Goal: Task Accomplishment & Management: Use online tool/utility

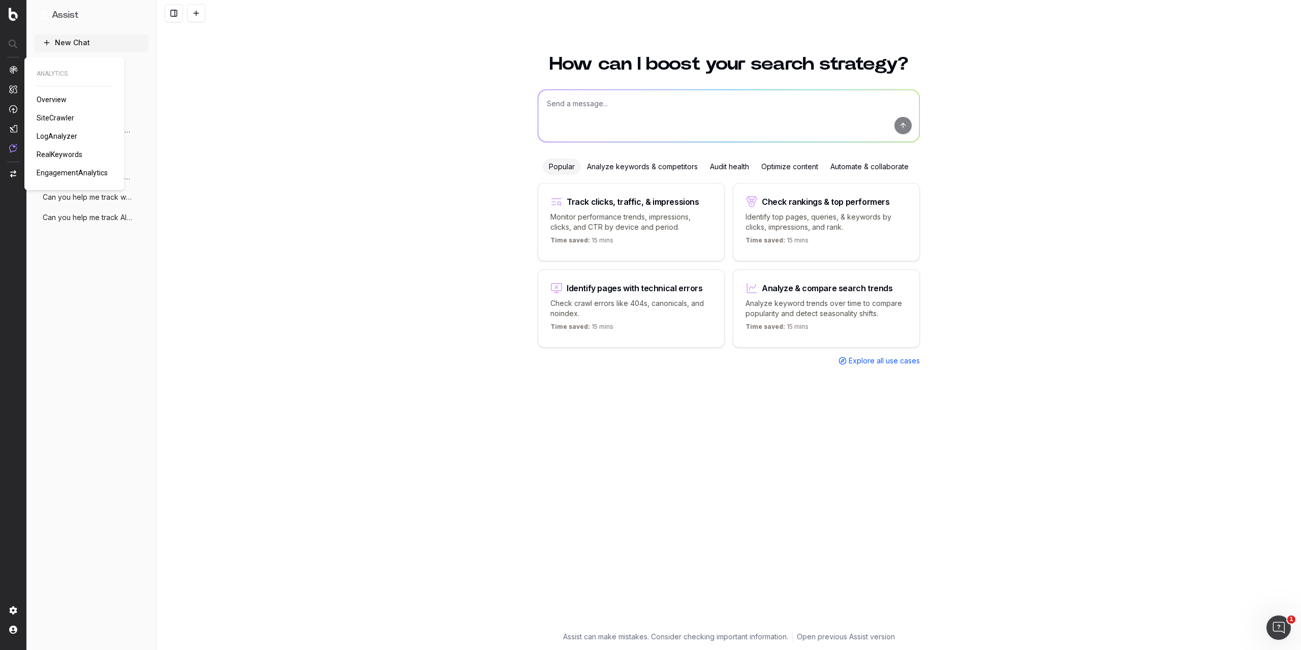
click at [66, 137] on span "LogAnalyzer" at bounding box center [57, 136] width 41 height 8
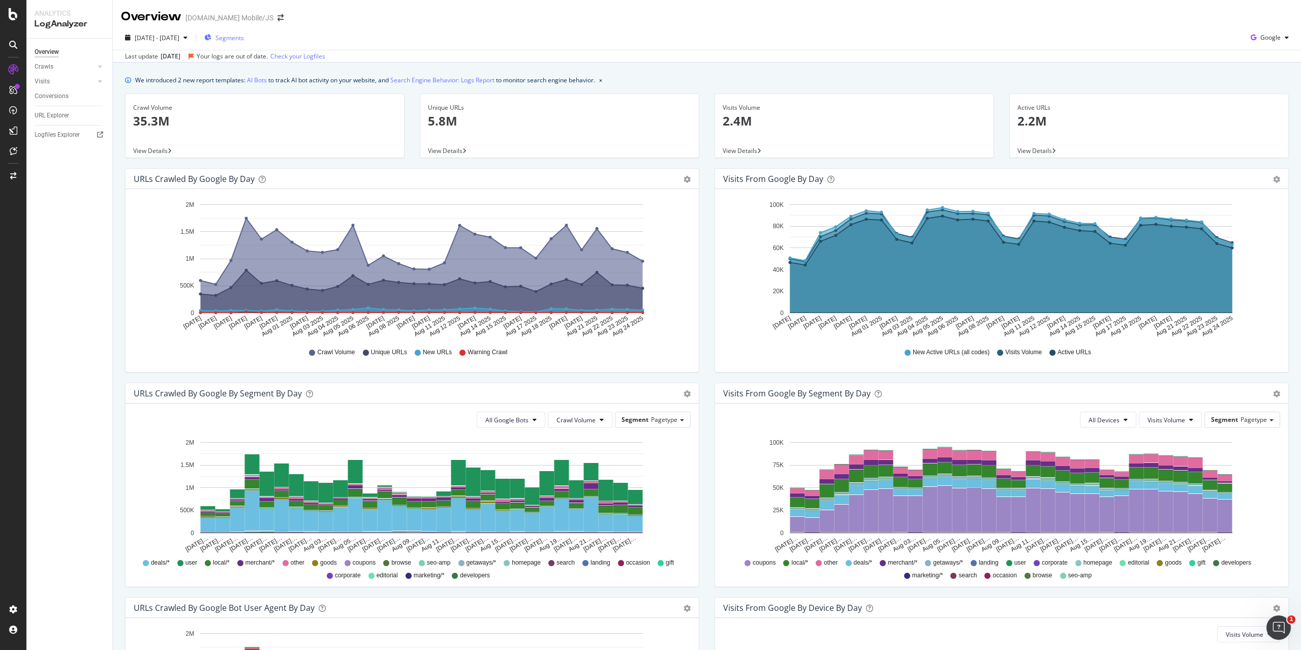
click at [242, 38] on span "Segments" at bounding box center [229, 38] width 28 height 9
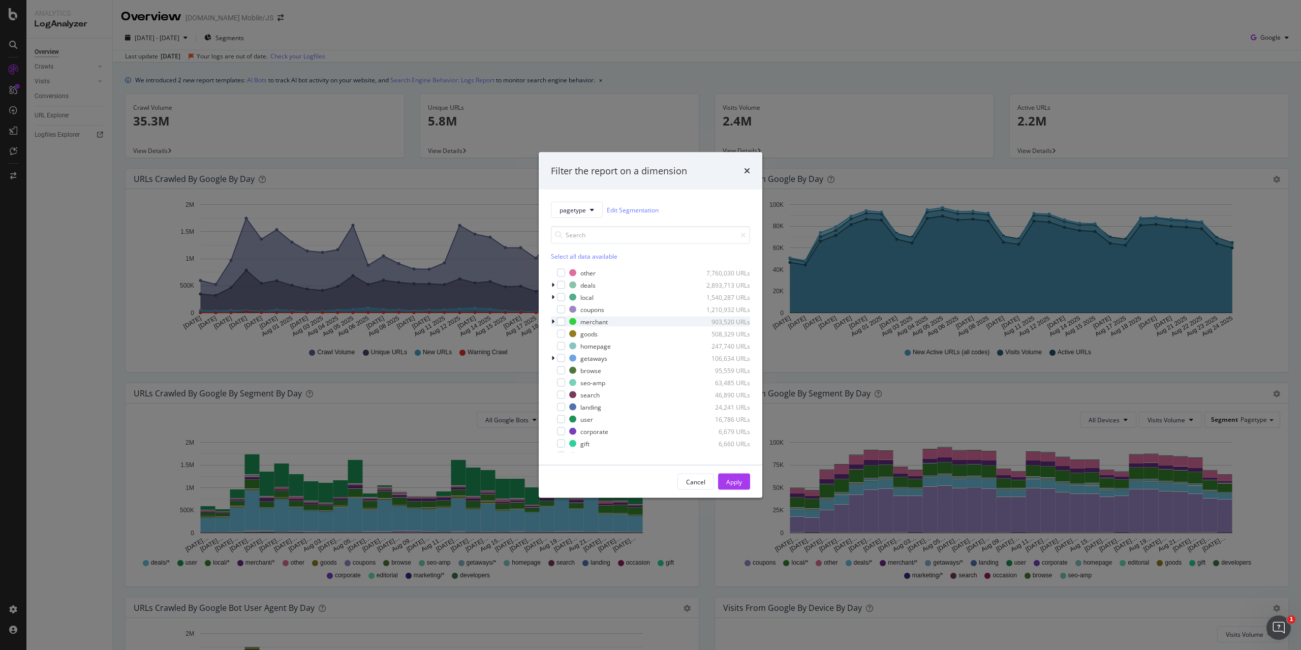
click at [551, 321] on icon "modal" at bounding box center [552, 322] width 3 height 6
click at [1081, 23] on div "Filter the report on a dimension pagetype Edit Segmentation Select all data ava…" at bounding box center [650, 325] width 1301 height 650
